Goal: Task Accomplishment & Management: Manage account settings

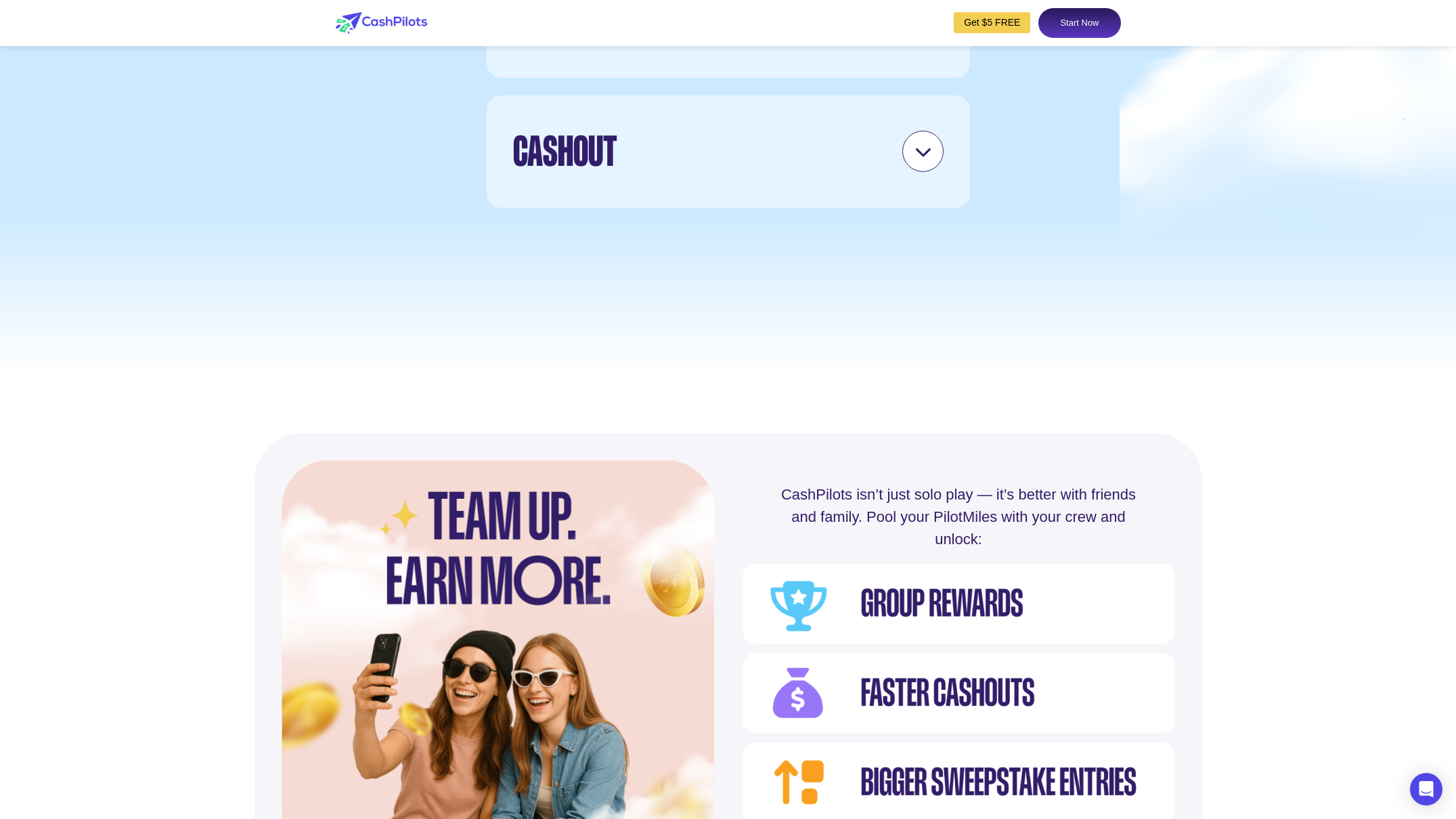
scroll to position [4727, 0]
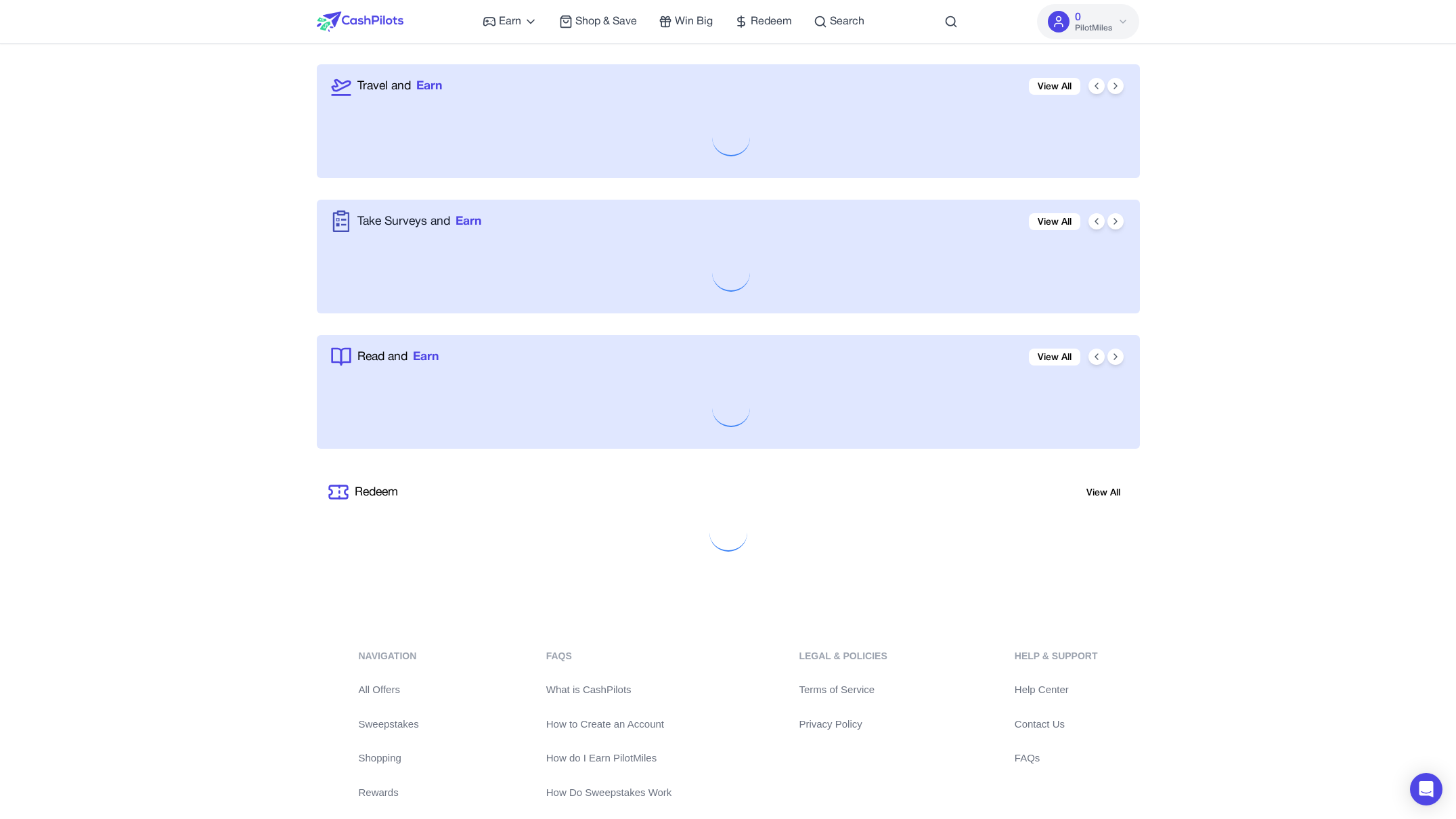
scroll to position [1246, 0]
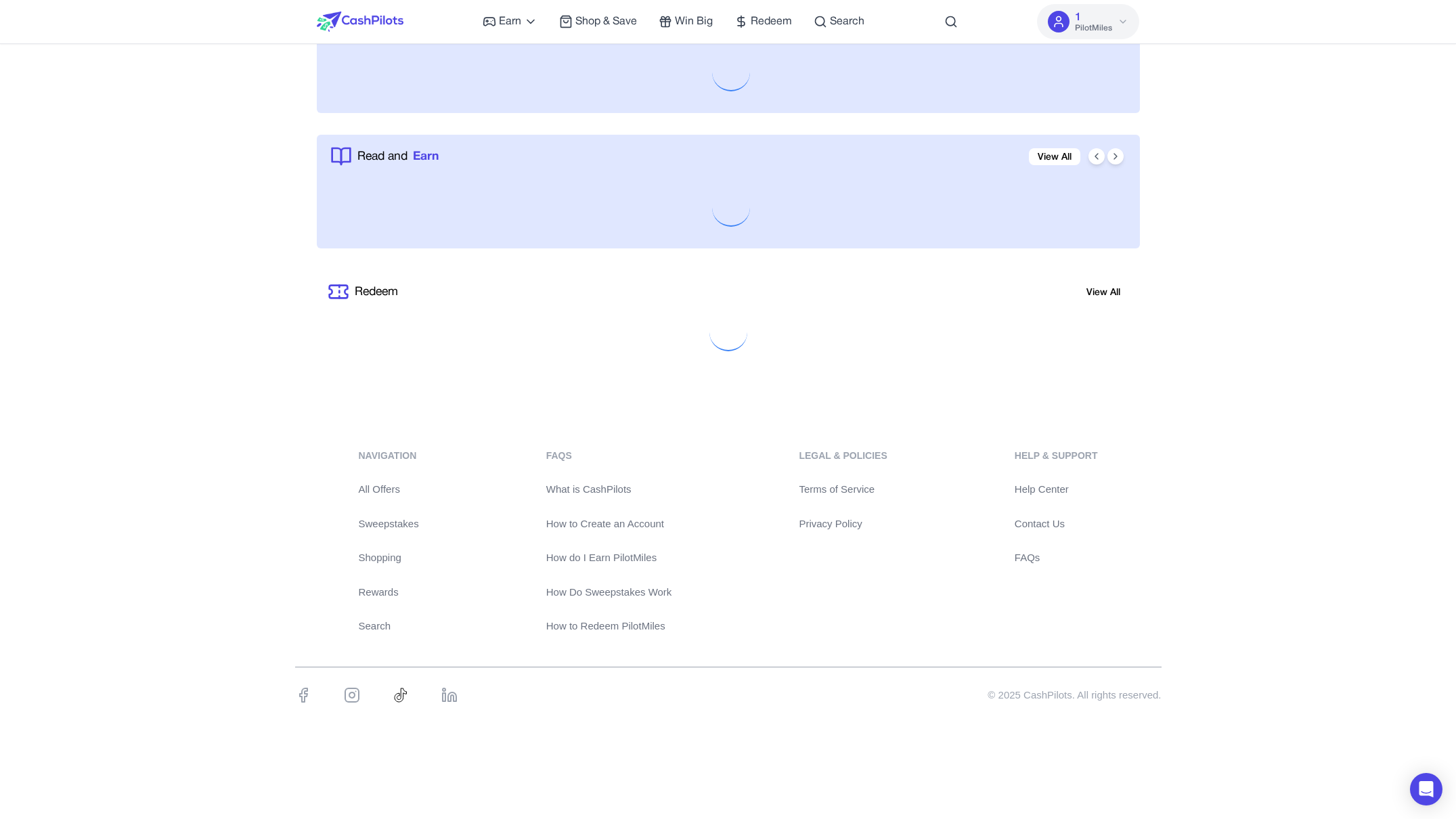
click at [838, 525] on link "Privacy Policy" at bounding box center [843, 525] width 88 height 16
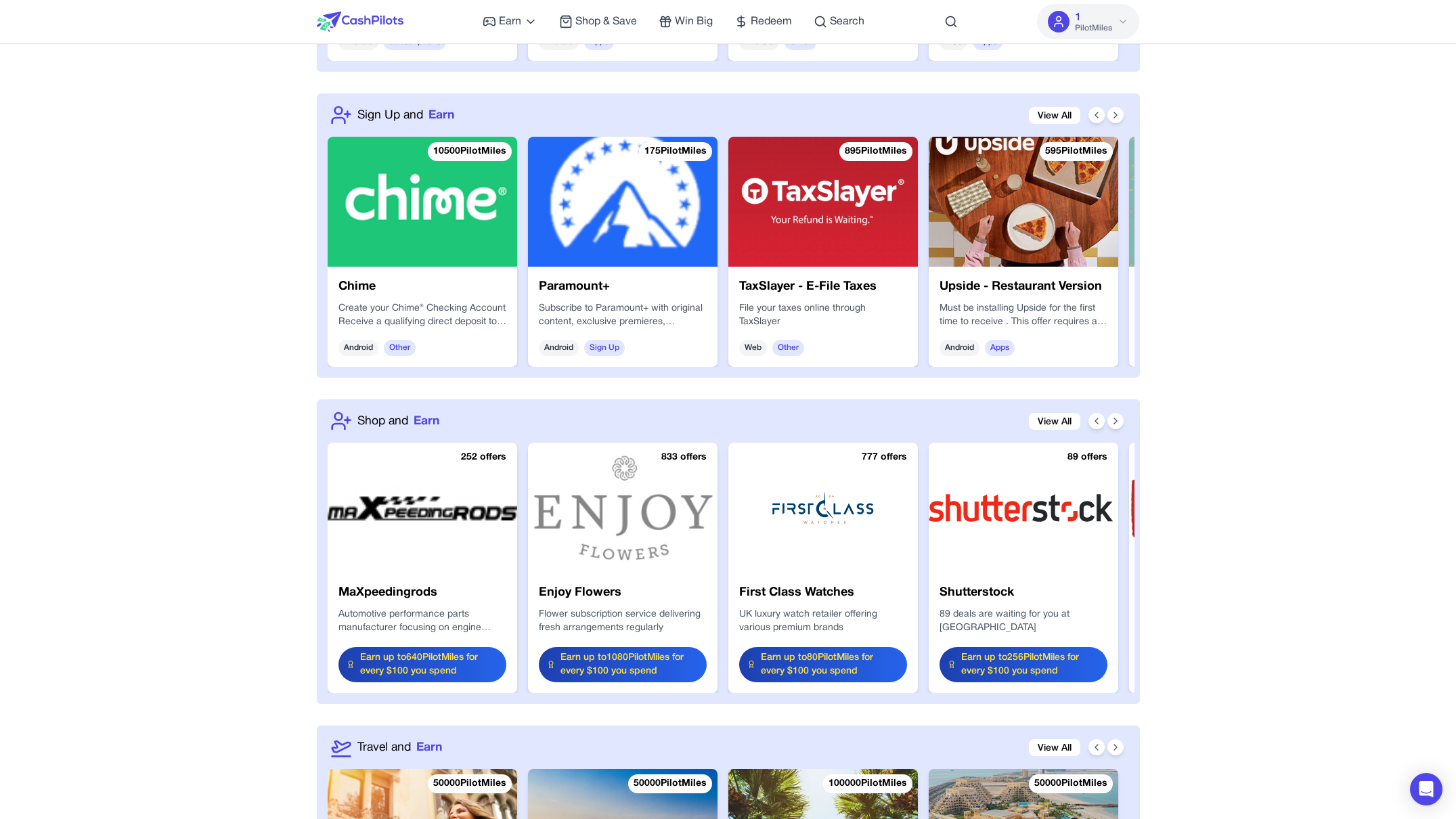
scroll to position [1171, 0]
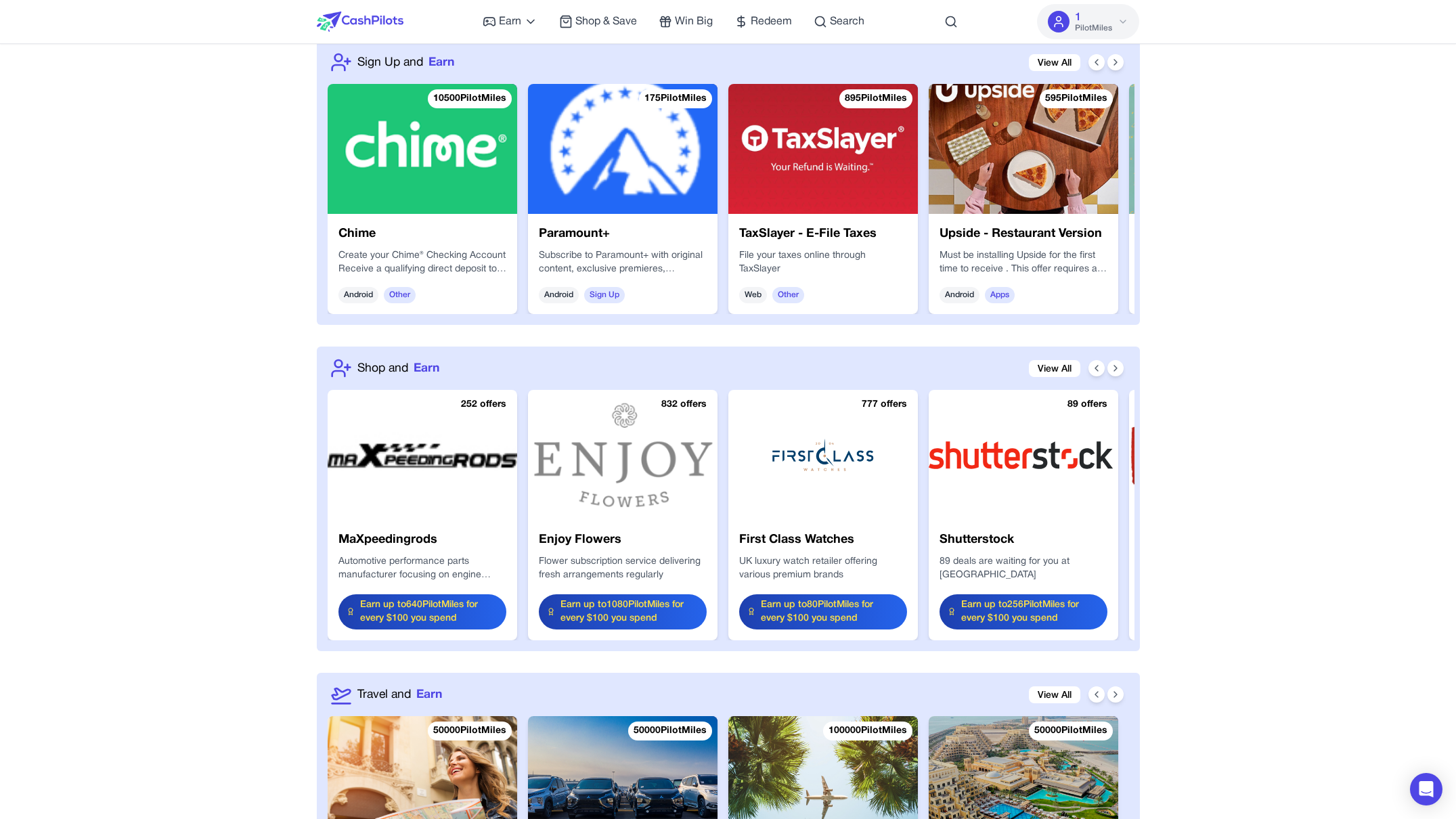
scroll to position [2226, 0]
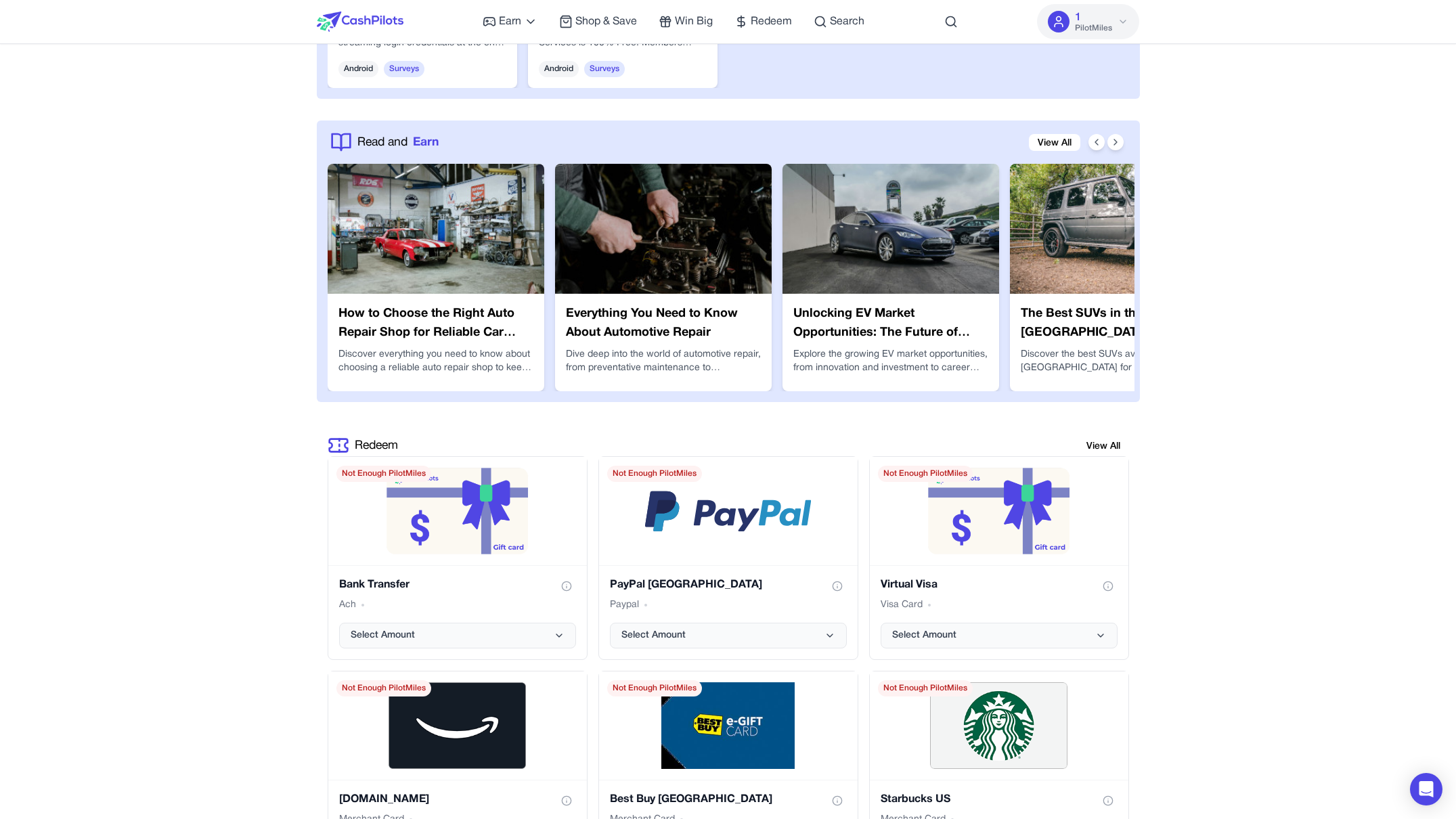
scroll to position [2924, 0]
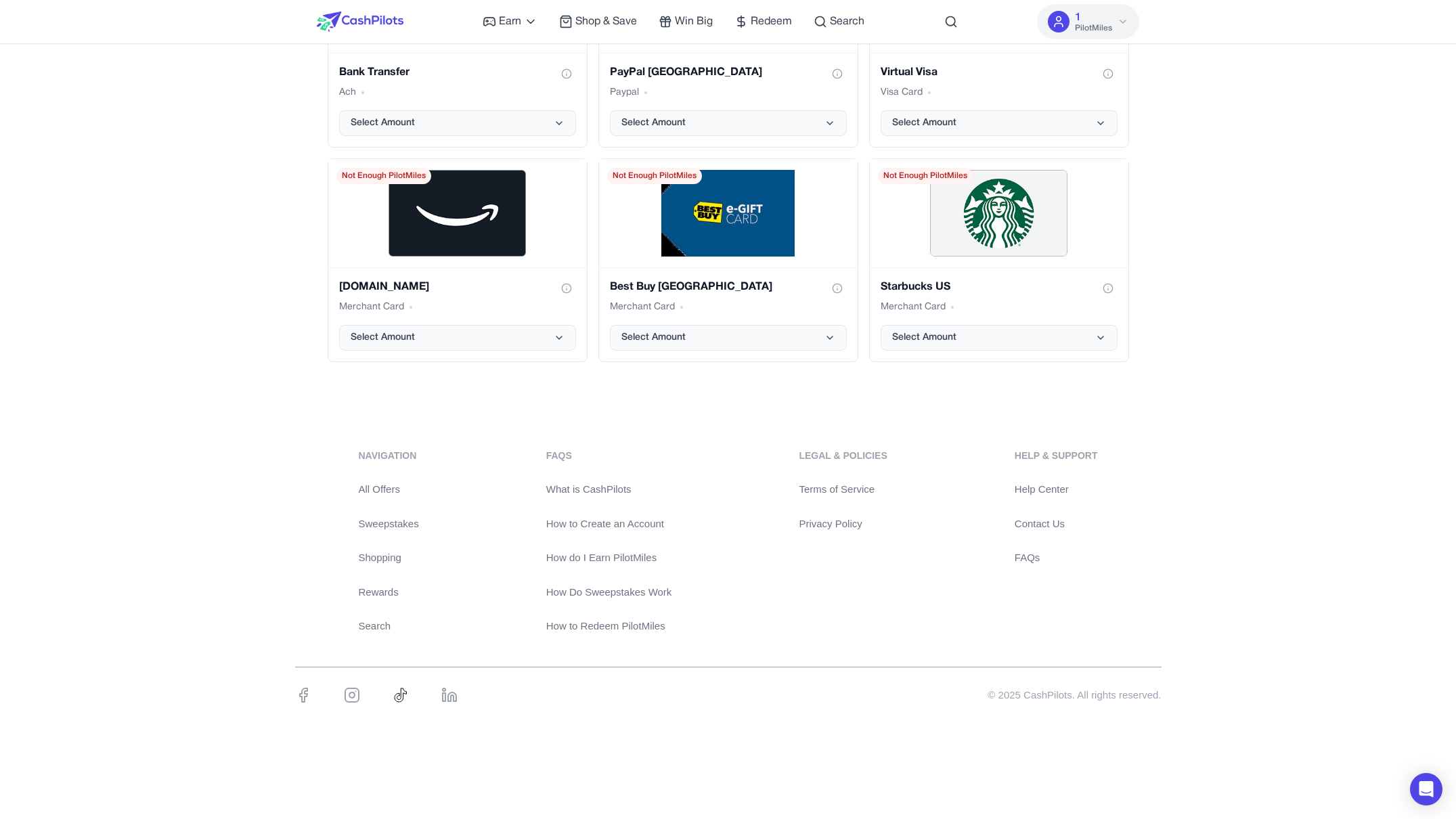
click at [339, 26] on img at bounding box center [360, 22] width 86 height 20
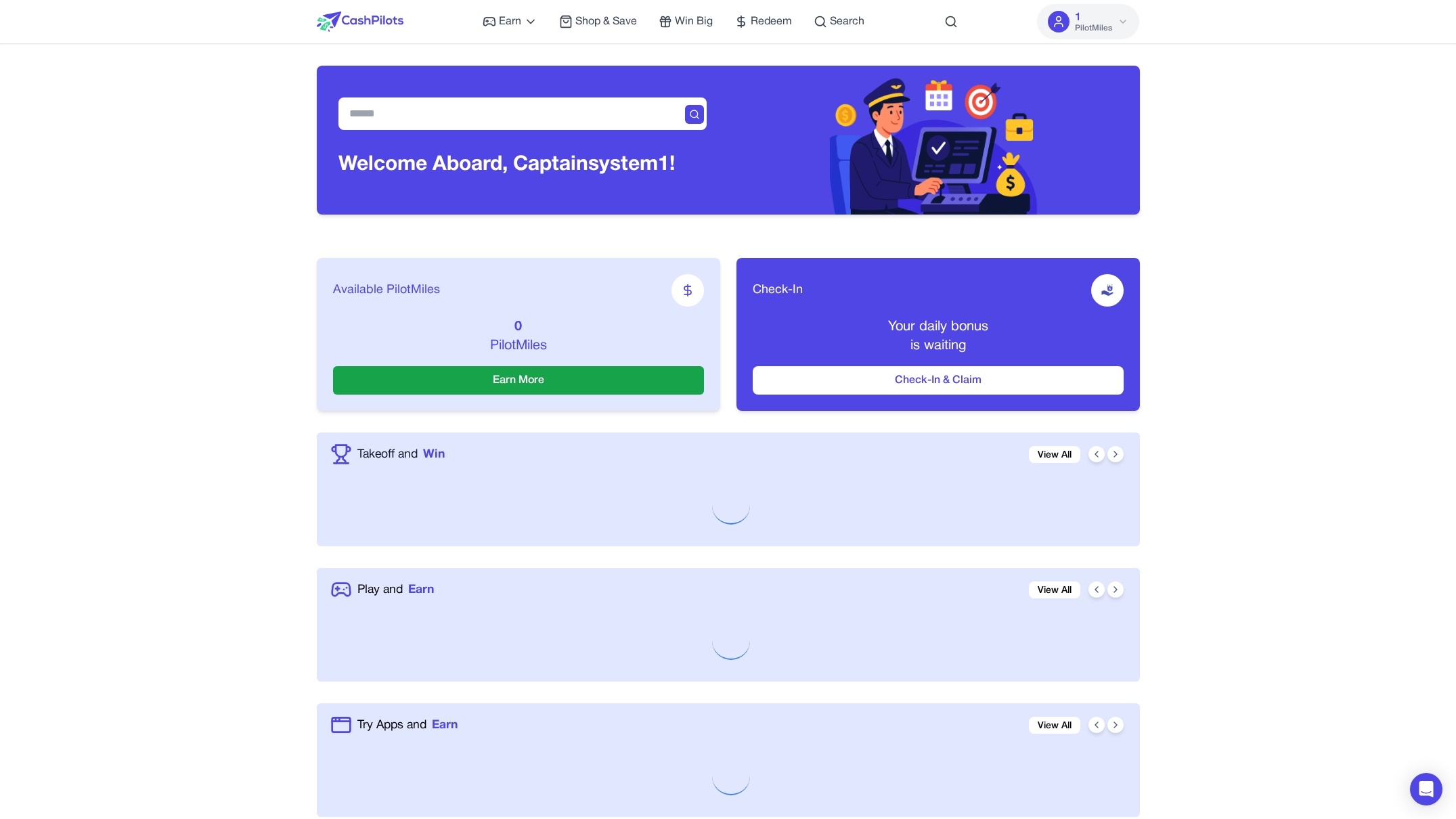
click at [1116, 17] on button "1 PilotMiles" at bounding box center [1087, 21] width 102 height 35
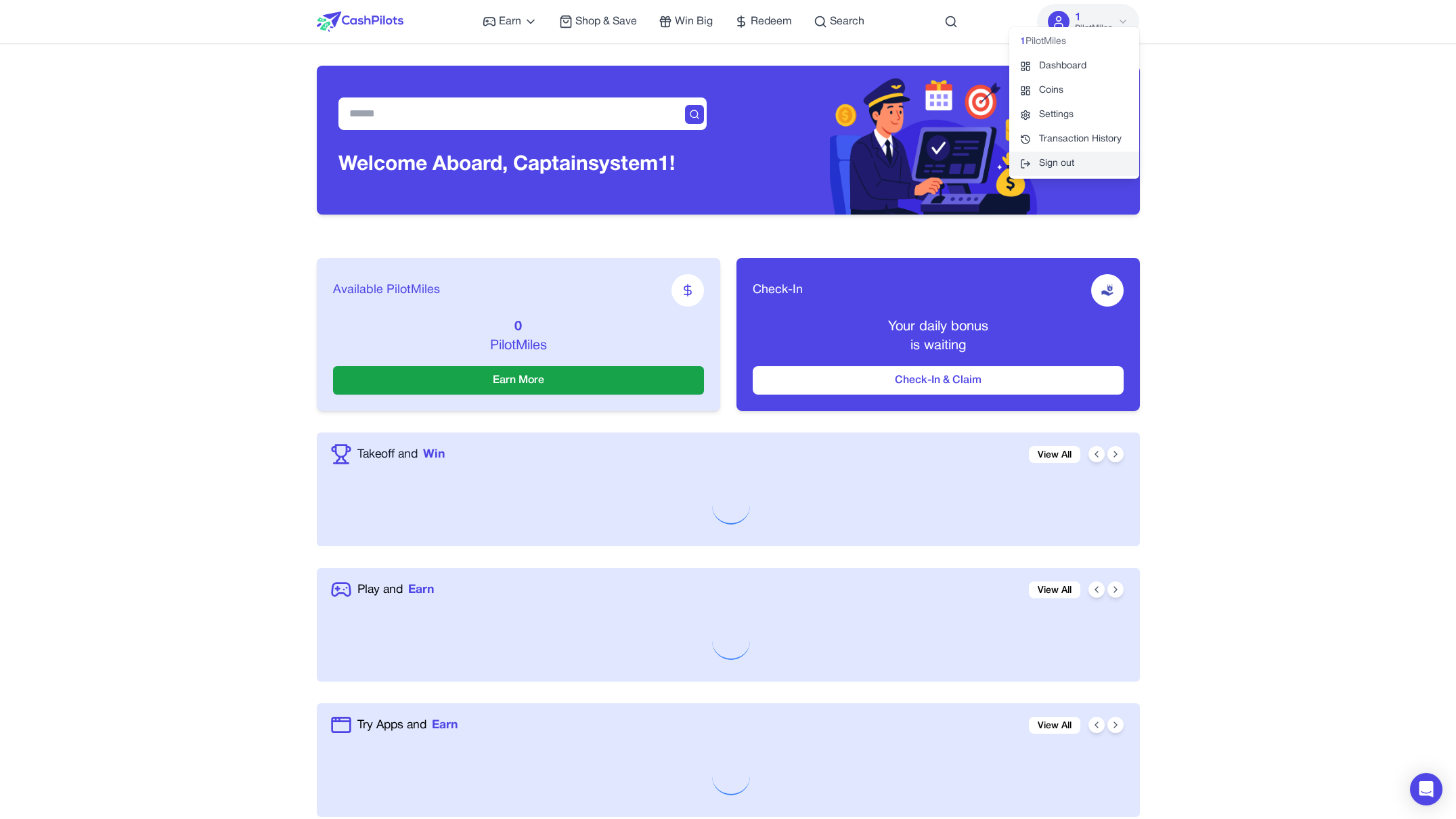
click at [1042, 162] on button "Sign out" at bounding box center [1073, 164] width 130 height 24
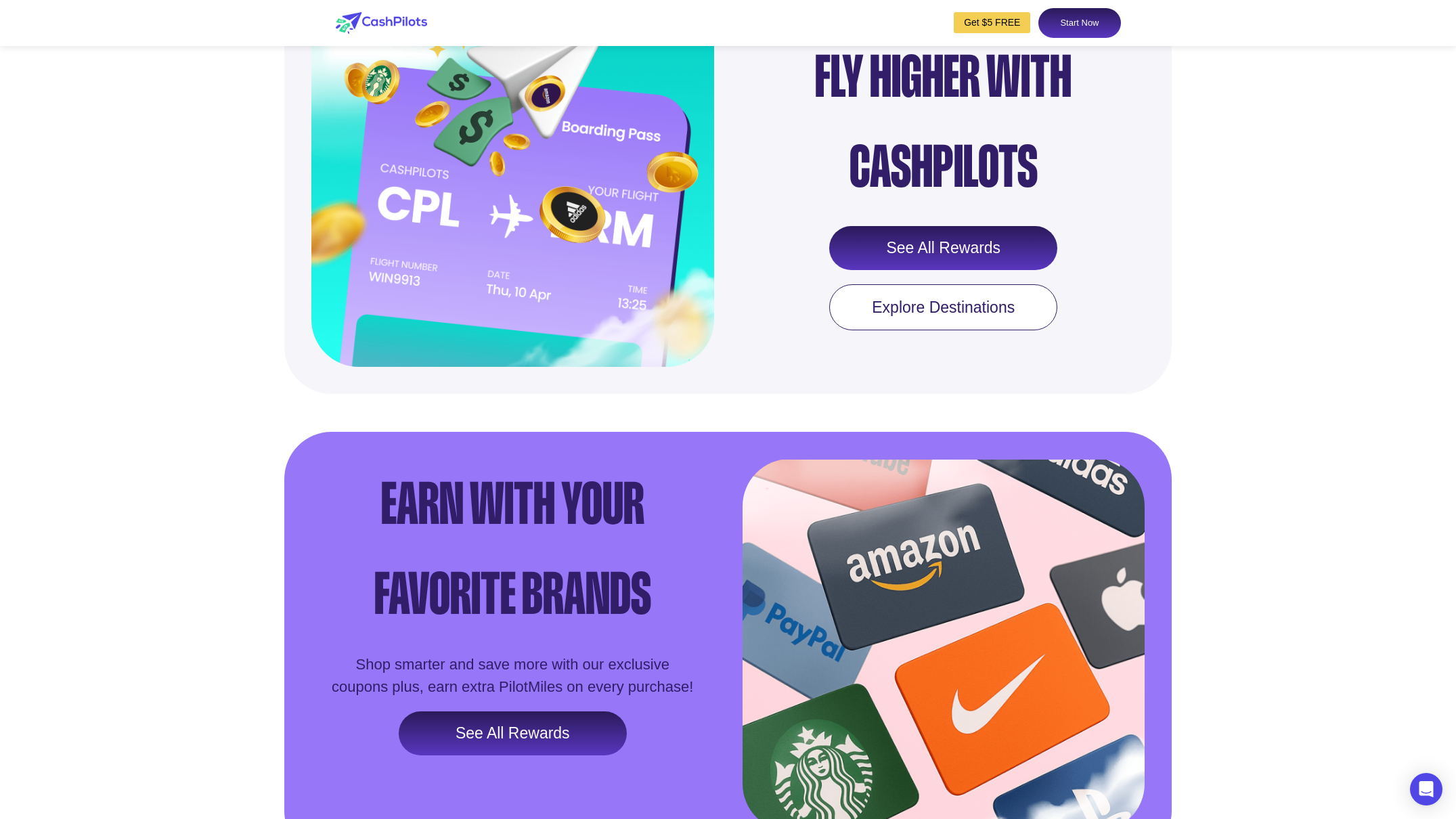
scroll to position [1649, 0]
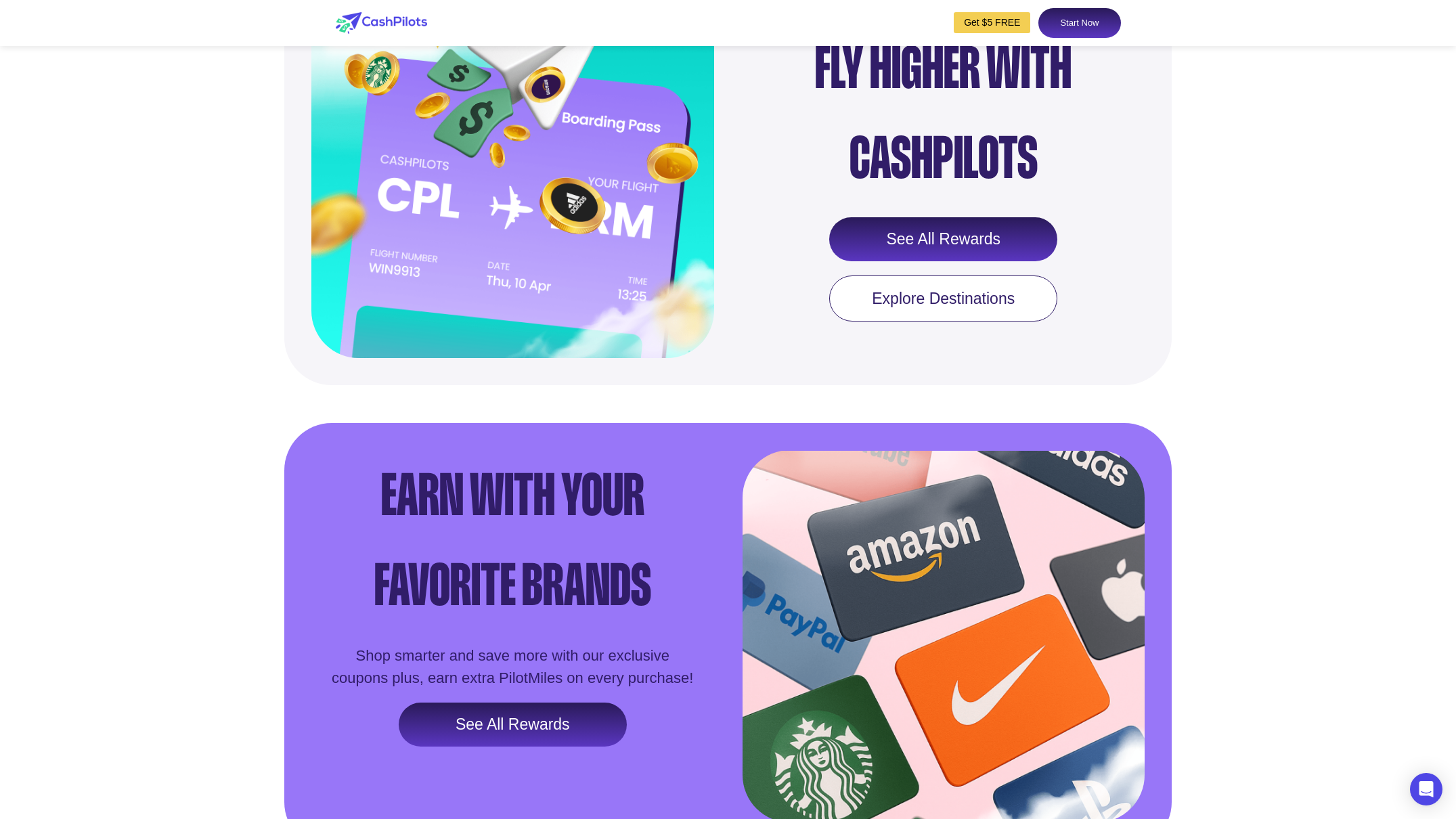
click at [236, 322] on div "Best Offers that are Tailored for You Start Now Fly Higher with CashPilots See …" at bounding box center [728, 193] width 1456 height 1311
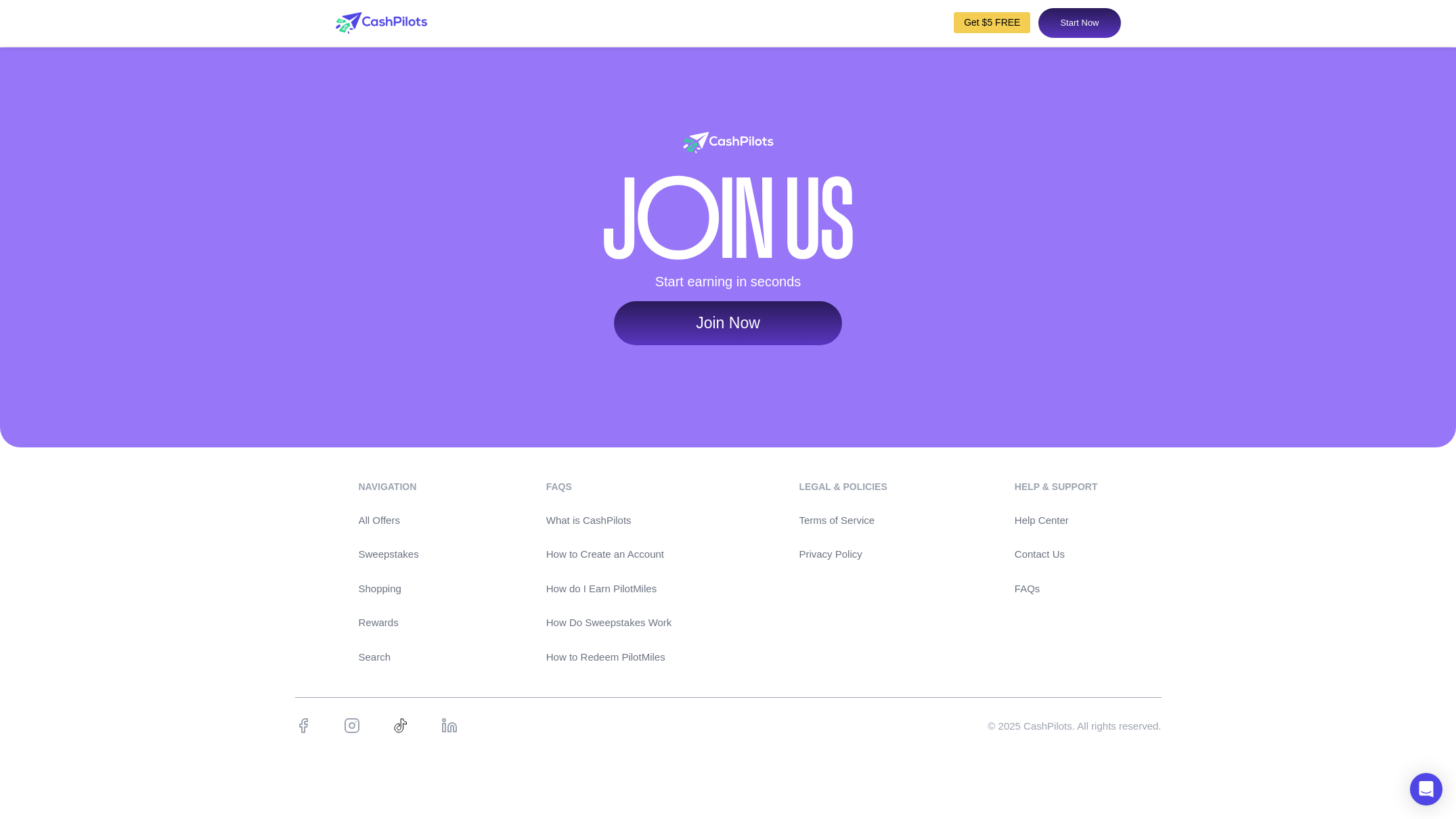
scroll to position [6349, 0]
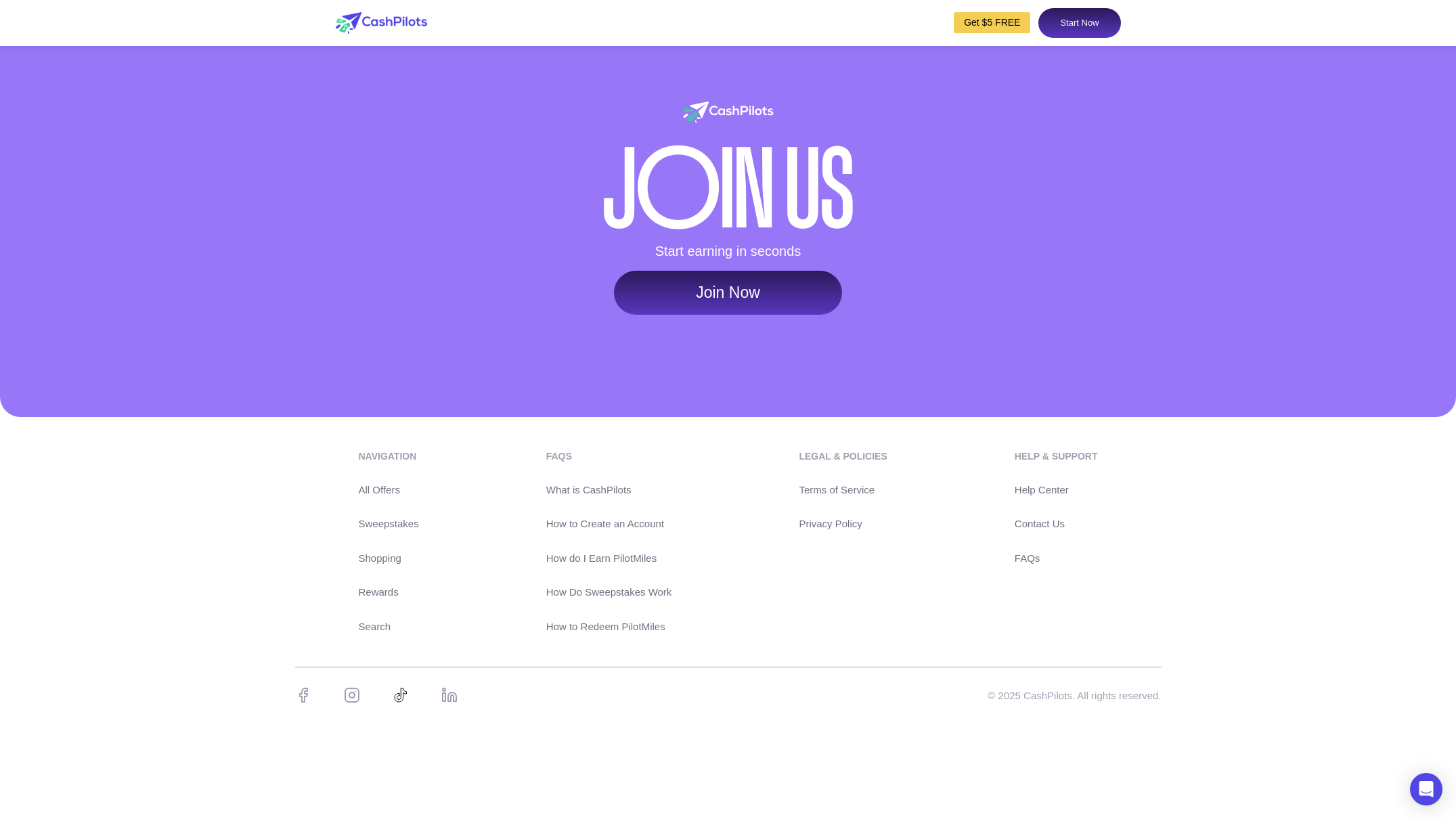
click at [144, 548] on div "navigation All Offers Sweepstakes Shopping Rewards Search FAQs What is CashPilo…" at bounding box center [728, 584] width 1456 height 335
